Goal: Check status

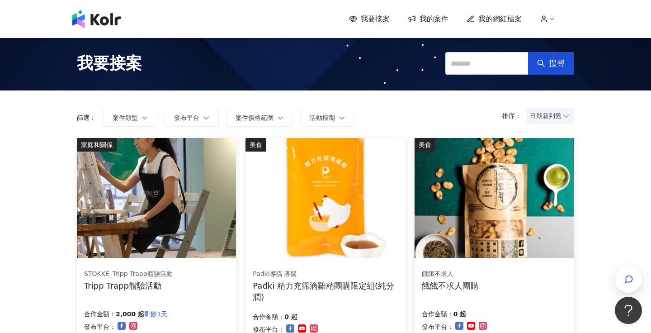
click at [420, 12] on div "我要接案 我的案件 我的網紅檔案" at bounding box center [325, 19] width 515 height 18
click at [420, 9] on div "我要接案 我的案件 我的網紅檔案" at bounding box center [325, 19] width 651 height 38
click at [431, 17] on span "我的案件" at bounding box center [434, 19] width 29 height 10
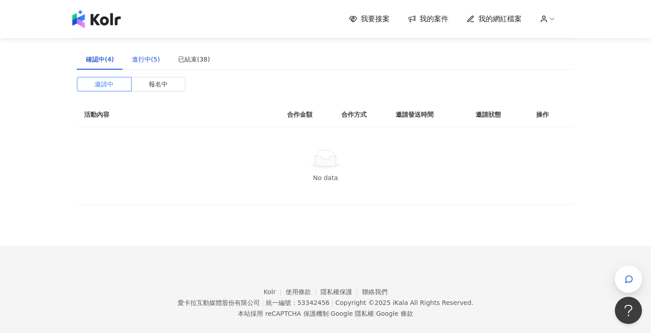
click at [152, 60] on div "進行中(5)" at bounding box center [146, 59] width 28 height 10
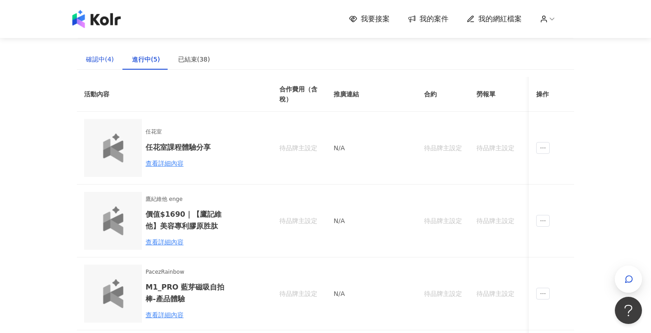
click at [107, 57] on div "確認中(4)" at bounding box center [100, 59] width 28 height 10
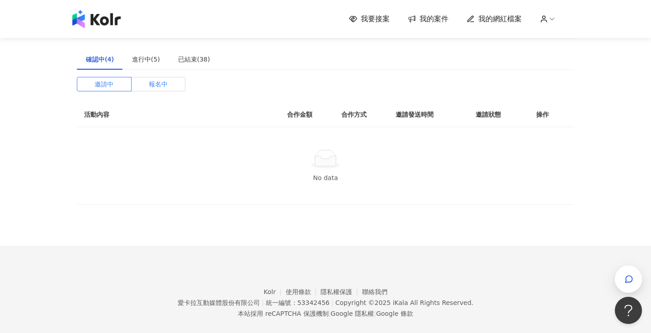
click at [164, 79] on span "報名中" at bounding box center [158, 84] width 19 height 14
